Goal: Task Accomplishment & Management: Manage account settings

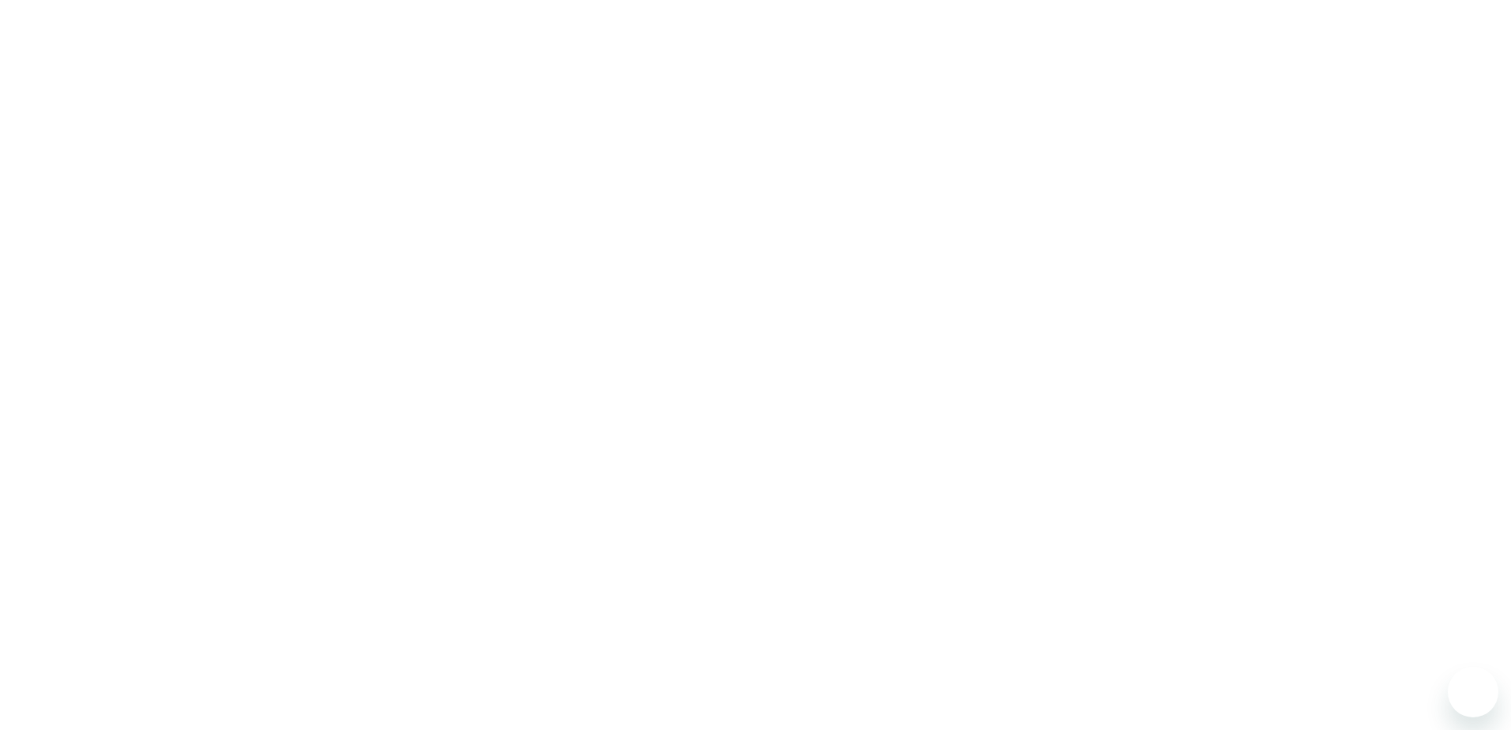
click at [208, 69] on div at bounding box center [755, 365] width 1511 height 730
drag, startPoint x: 208, startPoint y: 69, endPoint x: 149, endPoint y: 31, distance: 69.7
click at [208, 69] on div at bounding box center [755, 365] width 1511 height 730
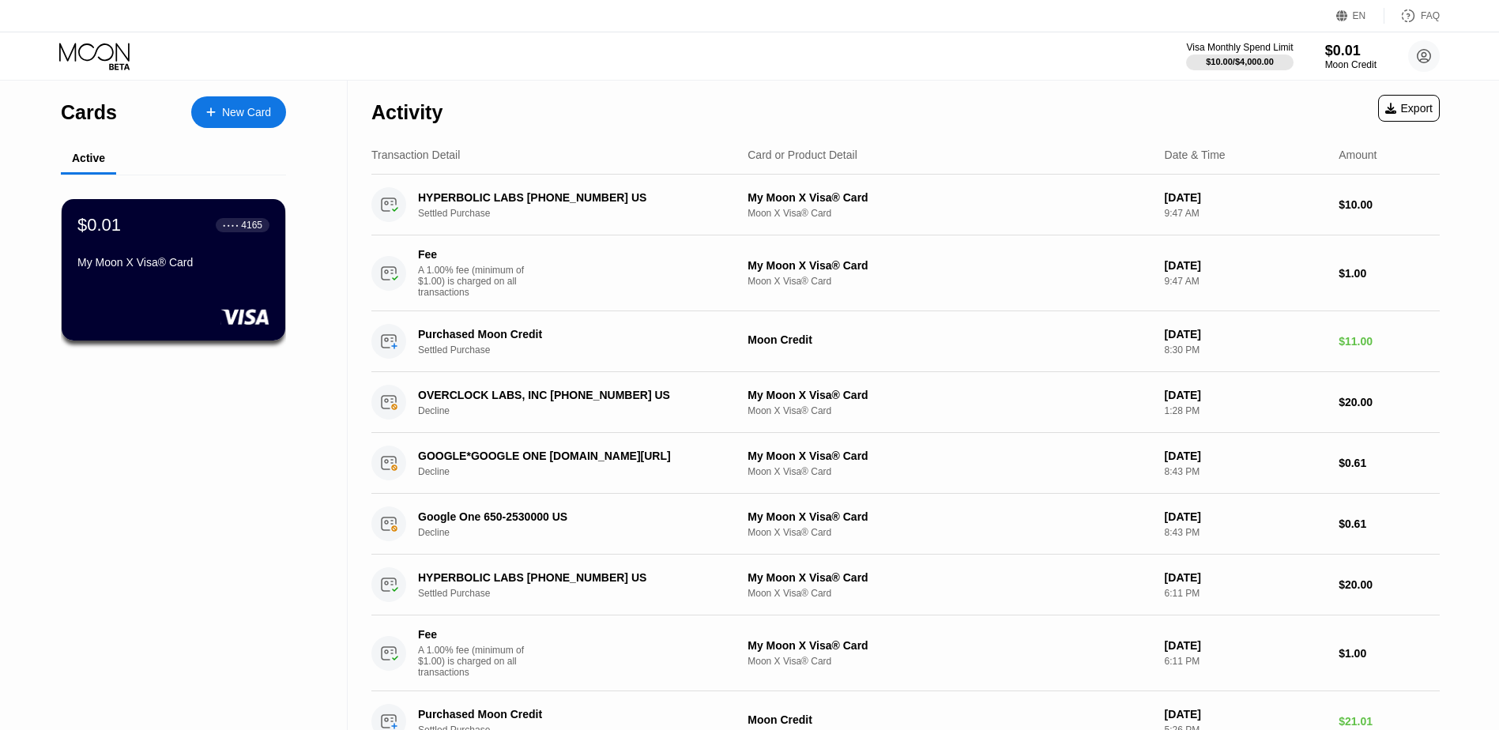
click at [840, 112] on div "Activity Export" at bounding box center [905, 108] width 1069 height 55
